Goal: Use online tool/utility: Utilize a website feature to perform a specific function

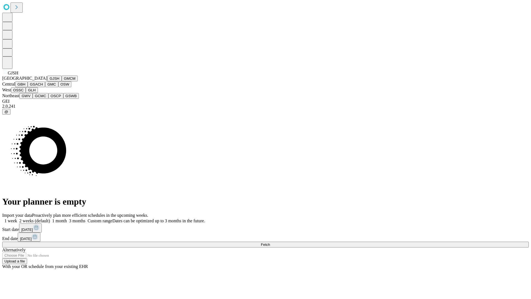
click at [47, 81] on button "GJSH" at bounding box center [54, 78] width 14 height 6
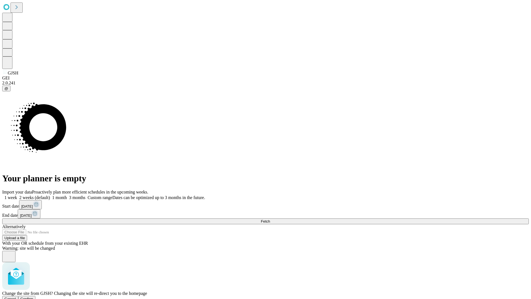
click at [33, 296] on span "Confirm" at bounding box center [26, 298] width 13 height 4
click at [67, 195] on label "1 month" at bounding box center [58, 197] width 17 height 5
click at [270, 219] on span "Fetch" at bounding box center [265, 221] width 9 height 4
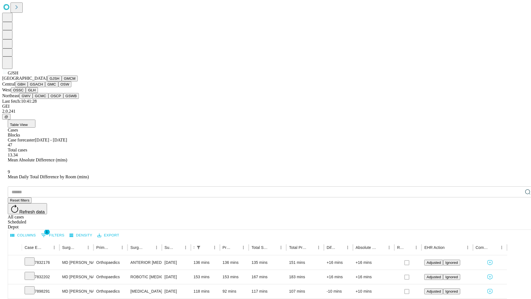
click at [62, 81] on button "GMCM" at bounding box center [70, 78] width 16 height 6
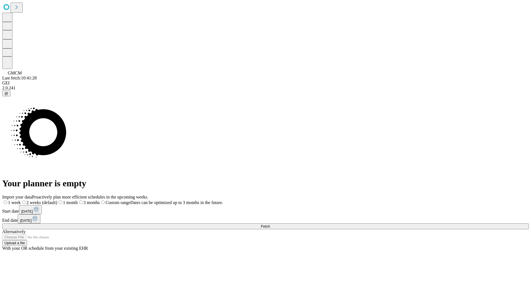
click at [78, 200] on label "1 month" at bounding box center [67, 202] width 20 height 5
click at [270, 224] on span "Fetch" at bounding box center [265, 226] width 9 height 4
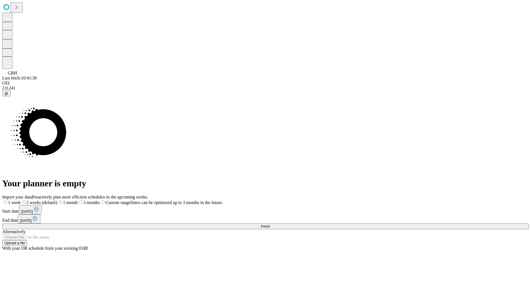
click at [78, 200] on label "1 month" at bounding box center [67, 202] width 20 height 5
click at [270, 224] on span "Fetch" at bounding box center [265, 226] width 9 height 4
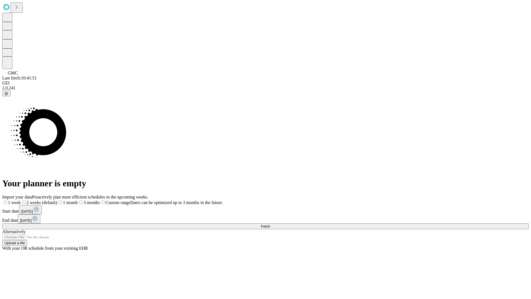
click at [270, 224] on span "Fetch" at bounding box center [265, 226] width 9 height 4
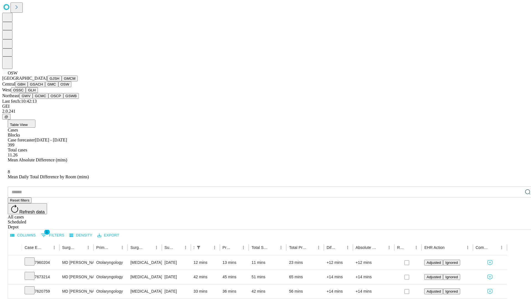
click at [26, 93] on button "OSSC" at bounding box center [18, 90] width 15 height 6
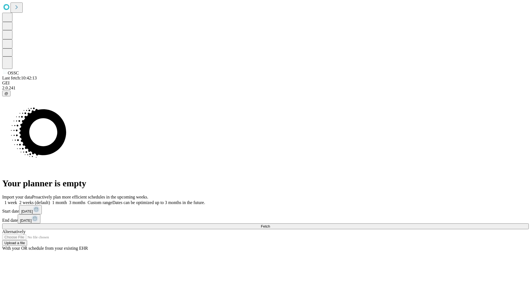
click at [67, 200] on label "1 month" at bounding box center [58, 202] width 17 height 5
click at [270, 224] on span "Fetch" at bounding box center [265, 226] width 9 height 4
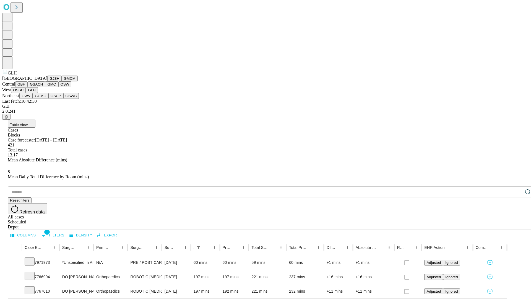
click at [33, 99] on button "GWV" at bounding box center [25, 96] width 13 height 6
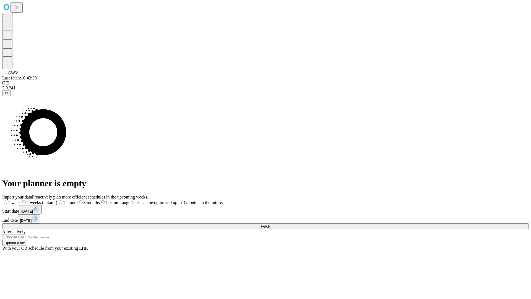
click at [78, 200] on label "1 month" at bounding box center [67, 202] width 20 height 5
click at [270, 224] on span "Fetch" at bounding box center [265, 226] width 9 height 4
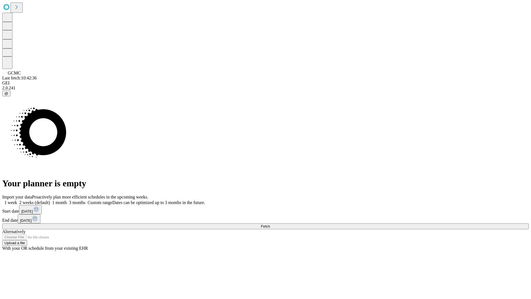
click at [270, 224] on span "Fetch" at bounding box center [265, 226] width 9 height 4
